Goal: Book appointment/travel/reservation

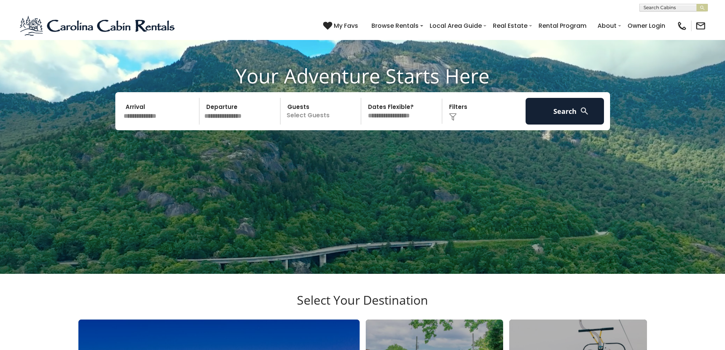
scroll to position [369, 0]
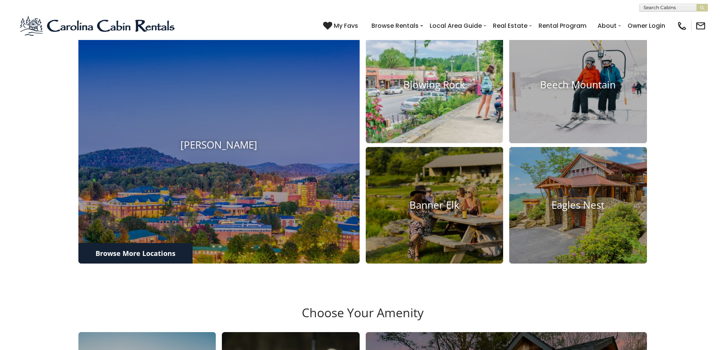
click at [439, 89] on h4 "Blowing Rock" at bounding box center [435, 85] width 138 height 12
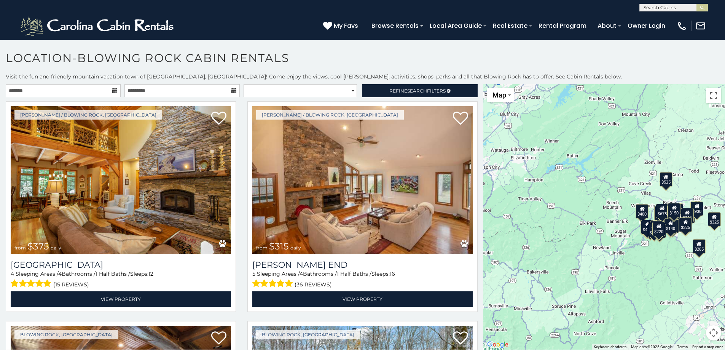
click at [112, 91] on icon at bounding box center [114, 90] width 5 height 5
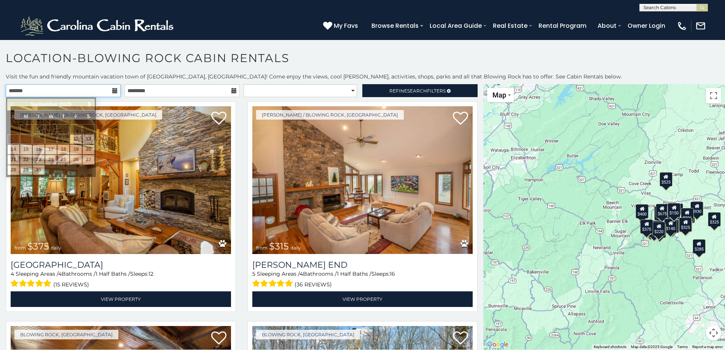
click at [107, 90] on input "text" at bounding box center [63, 90] width 115 height 13
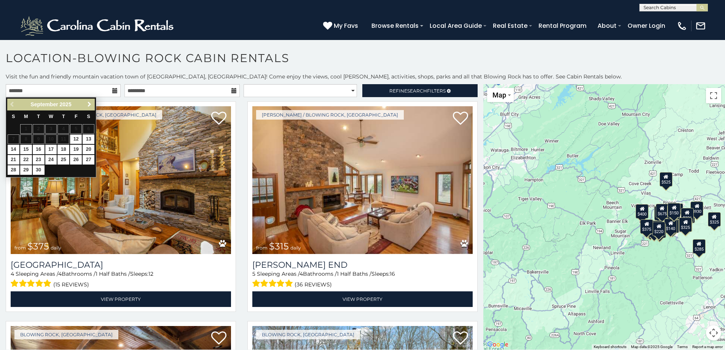
click at [88, 104] on span "Next" at bounding box center [89, 104] width 6 height 6
click at [85, 147] on link "18" at bounding box center [89, 150] width 12 height 10
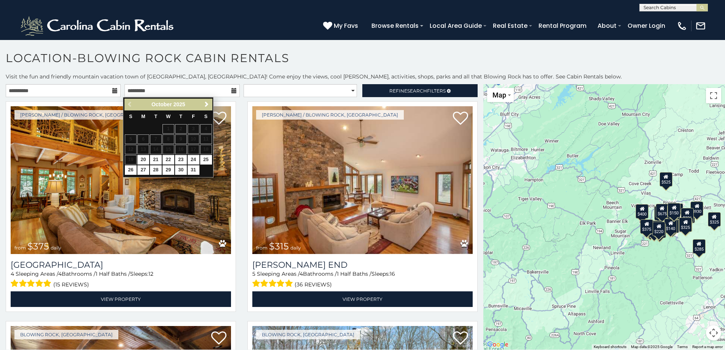
click at [134, 161] on table "S M T W T F S 1 2 3 4 5 6 7 8 9 10 11 12 13 14 15 16 17 18 19 20 21 22 23 24 25…" at bounding box center [169, 142] width 88 height 65
click at [112, 89] on icon at bounding box center [114, 90] width 5 height 5
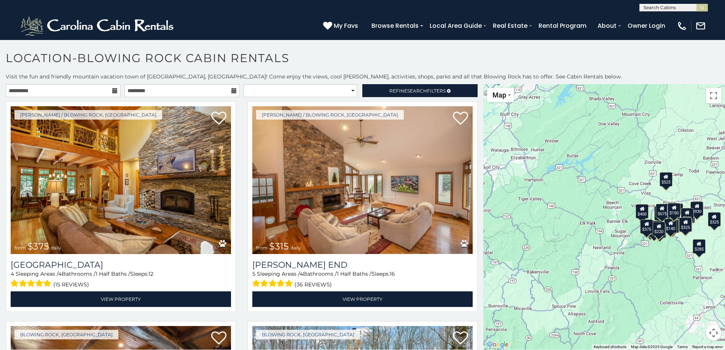
click at [112, 88] on icon at bounding box center [114, 90] width 5 height 5
click at [100, 91] on input "**********" at bounding box center [63, 90] width 115 height 13
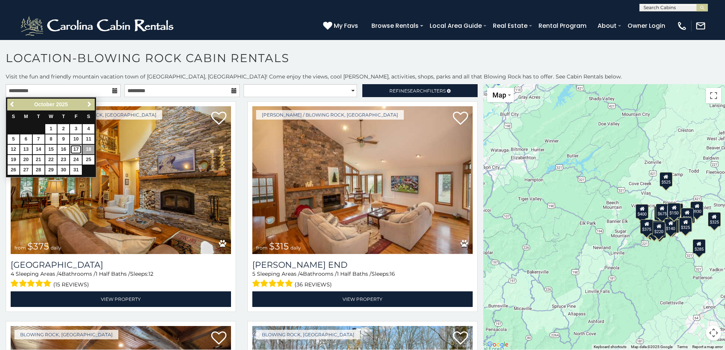
click at [78, 148] on link "17" at bounding box center [76, 150] width 12 height 10
type input "**********"
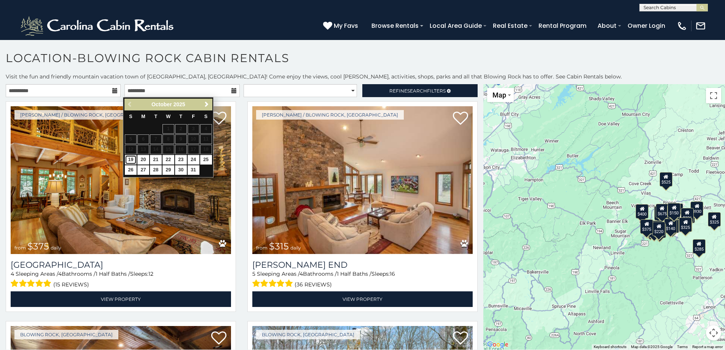
click at [128, 158] on link "19" at bounding box center [131, 160] width 12 height 10
type input "**********"
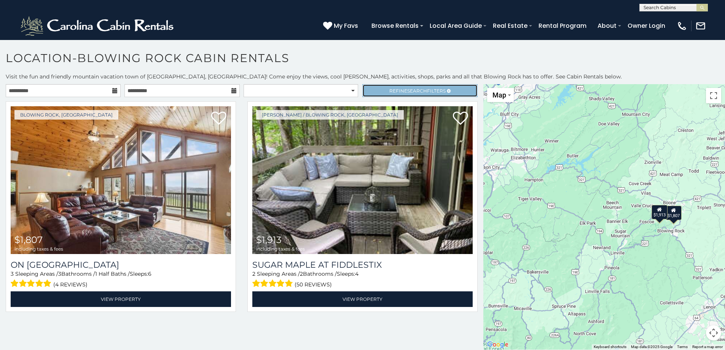
click at [397, 90] on span "Refine Search Filters" at bounding box center [418, 91] width 56 height 6
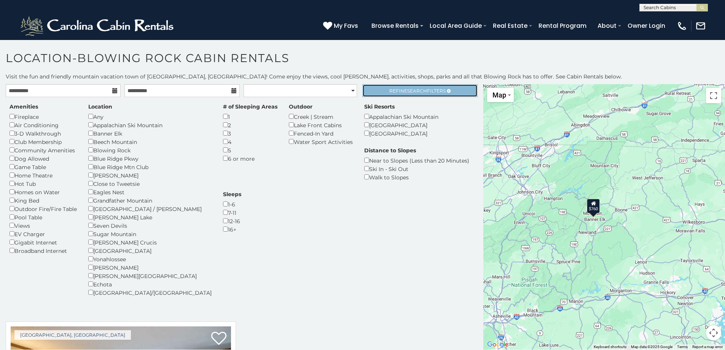
click at [408, 94] on link "Refine Search Filters" at bounding box center [419, 90] width 115 height 13
